Goal: Find specific page/section: Find specific page/section

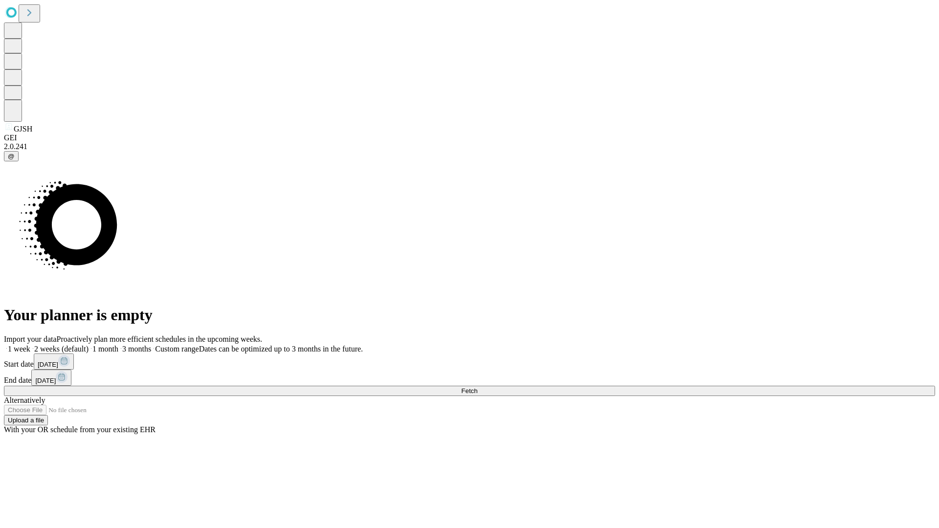
click at [477, 387] on span "Fetch" at bounding box center [469, 390] width 16 height 7
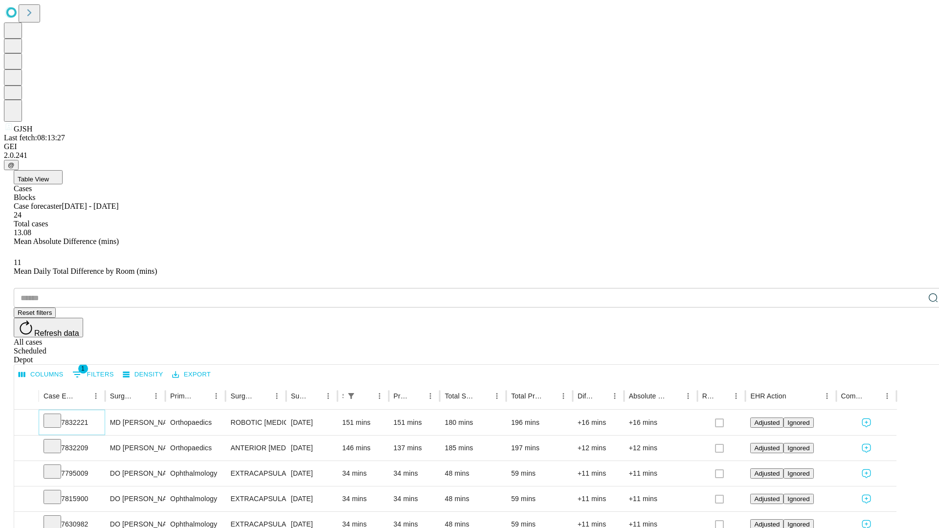
click at [57, 415] on icon at bounding box center [52, 420] width 10 height 10
